Goal: Transaction & Acquisition: Purchase product/service

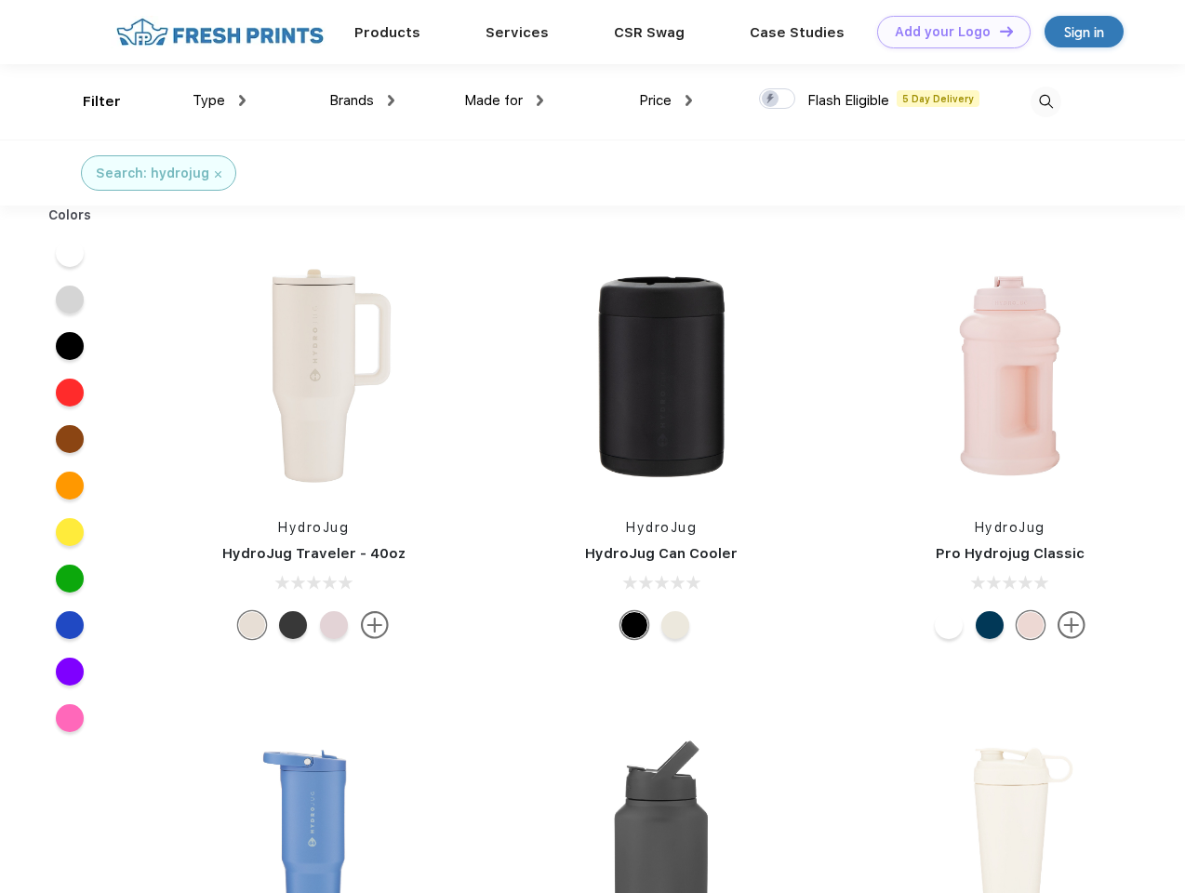
scroll to position [1, 0]
click at [947, 32] on link "Add your Logo Design Tool" at bounding box center [953, 32] width 153 height 33
click at [0, 0] on div "Design Tool" at bounding box center [0, 0] width 0 height 0
click at [998, 31] on link "Add your Logo Design Tool" at bounding box center [953, 32] width 153 height 33
click at [89, 101] on div "Filter" at bounding box center [102, 101] width 38 height 21
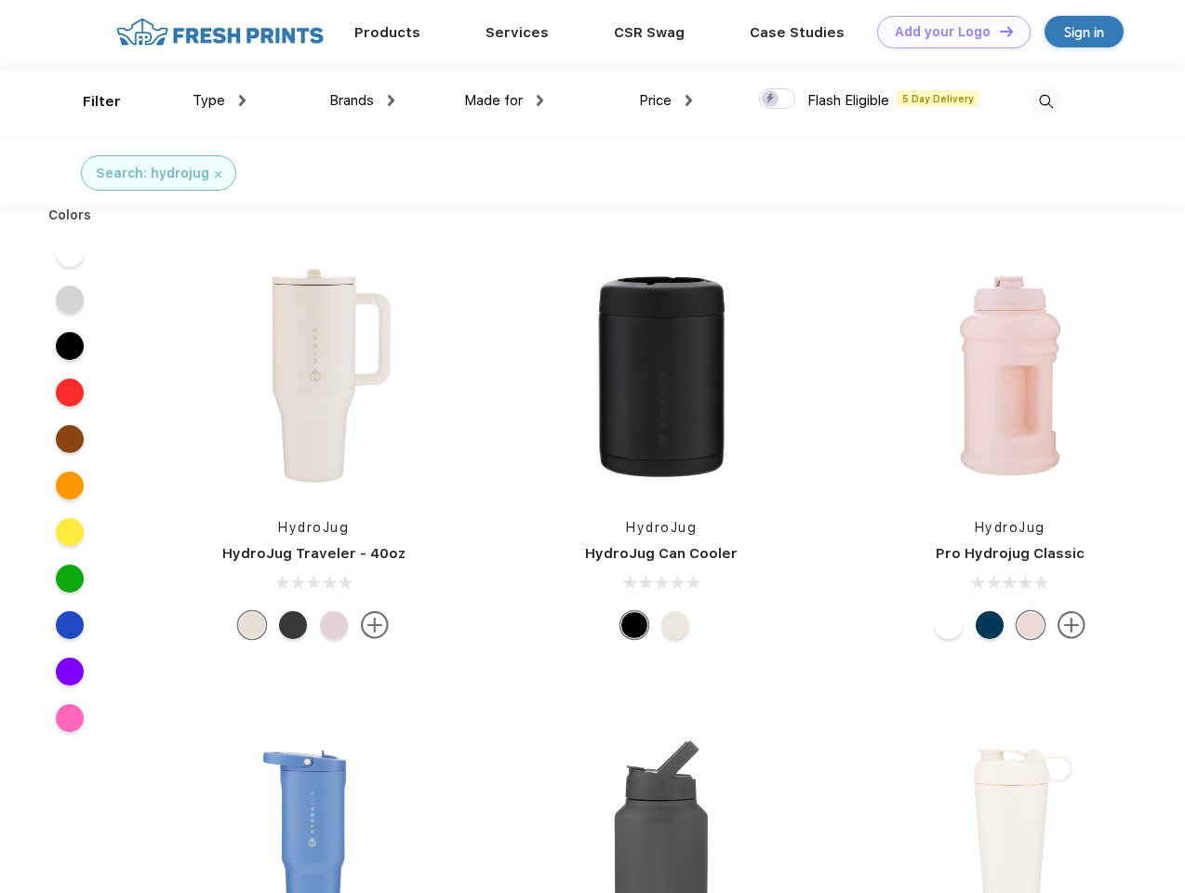
click at [219, 100] on span "Type" at bounding box center [208, 100] width 33 height 17
click at [362, 100] on span "Brands" at bounding box center [351, 100] width 45 height 17
click at [504, 100] on span "Made for" at bounding box center [493, 100] width 59 height 17
click at [666, 100] on span "Price" at bounding box center [655, 100] width 33 height 17
click at [777, 100] on div at bounding box center [777, 98] width 36 height 20
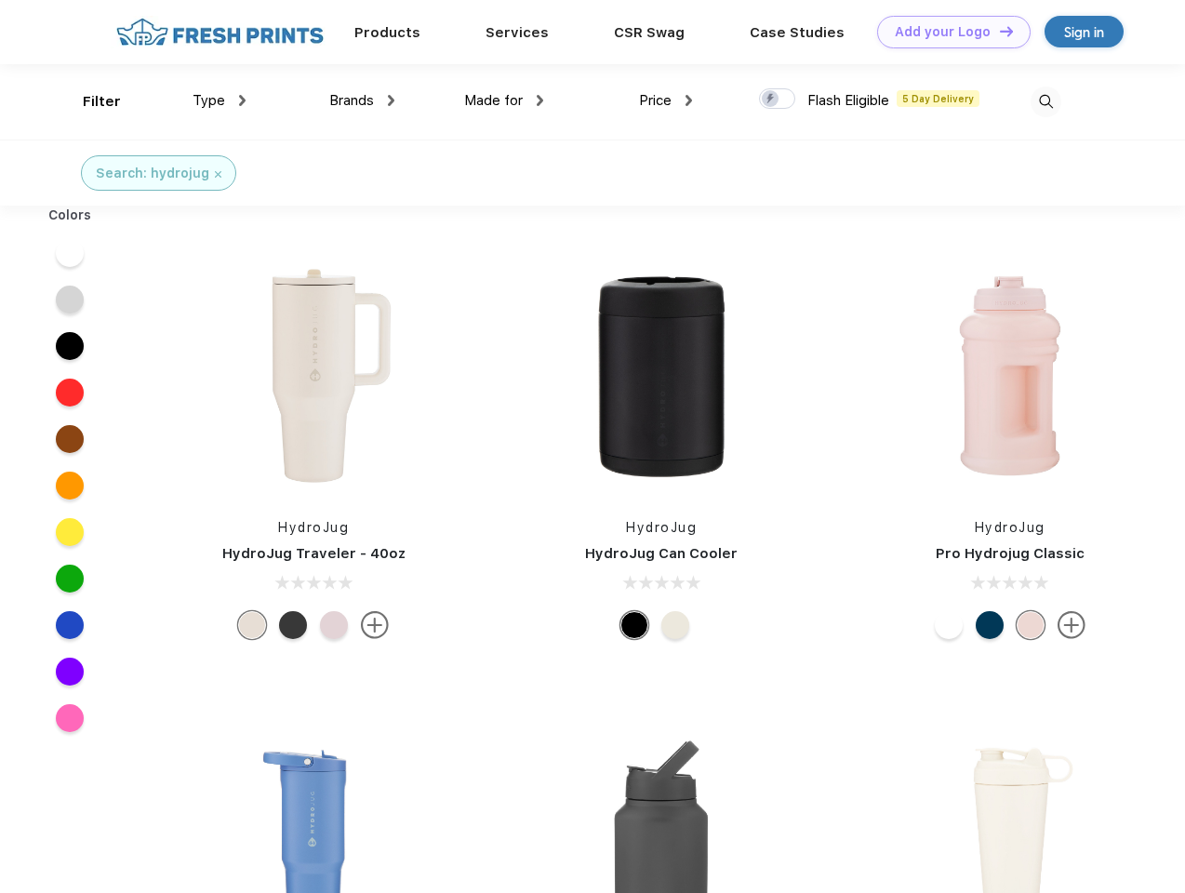
click at [771, 100] on input "checkbox" at bounding box center [765, 93] width 12 height 12
click at [1045, 101] on img at bounding box center [1045, 101] width 31 height 31
